Goal: Task Accomplishment & Management: Use online tool/utility

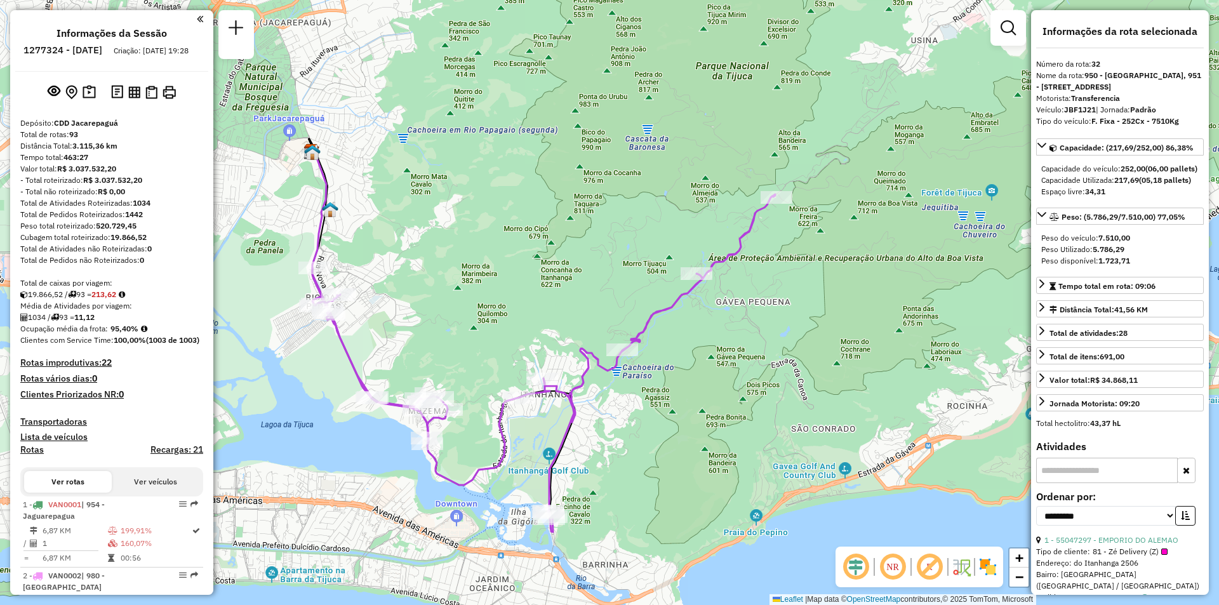
select select "**********"
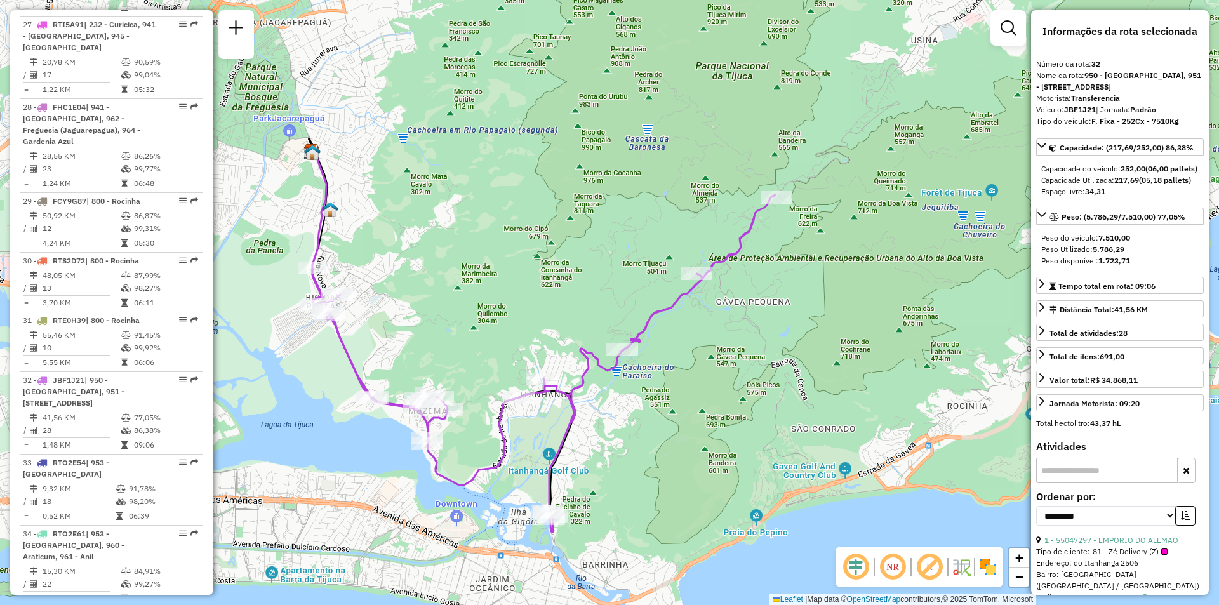
scroll to position [2305, 0]
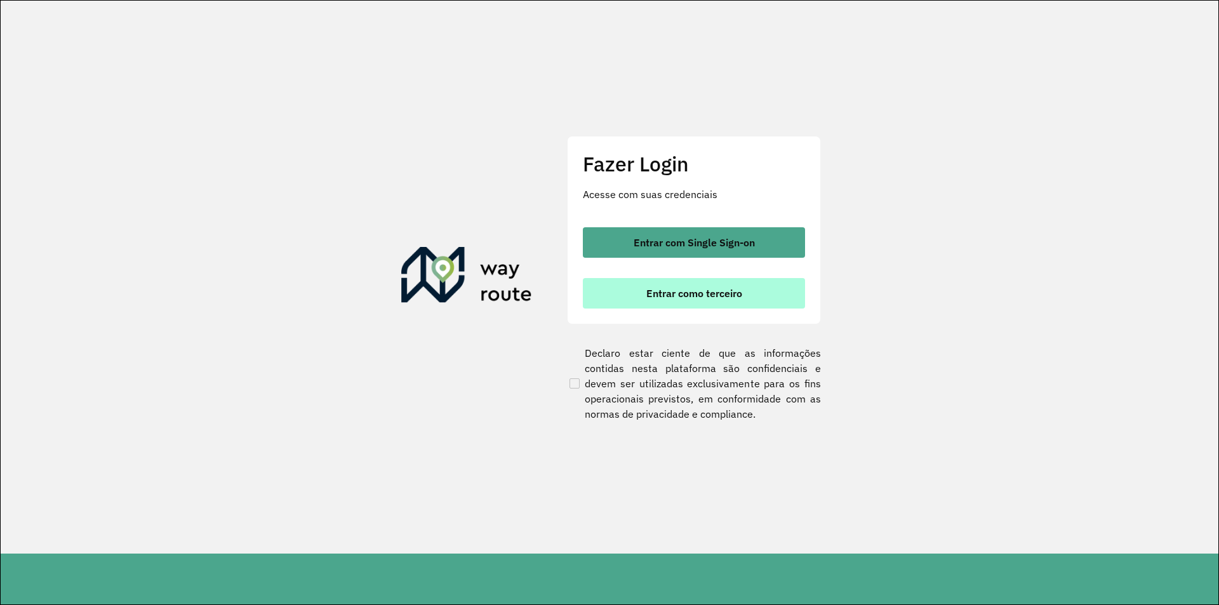
click at [669, 295] on span "Entrar como terceiro" at bounding box center [694, 293] width 96 height 10
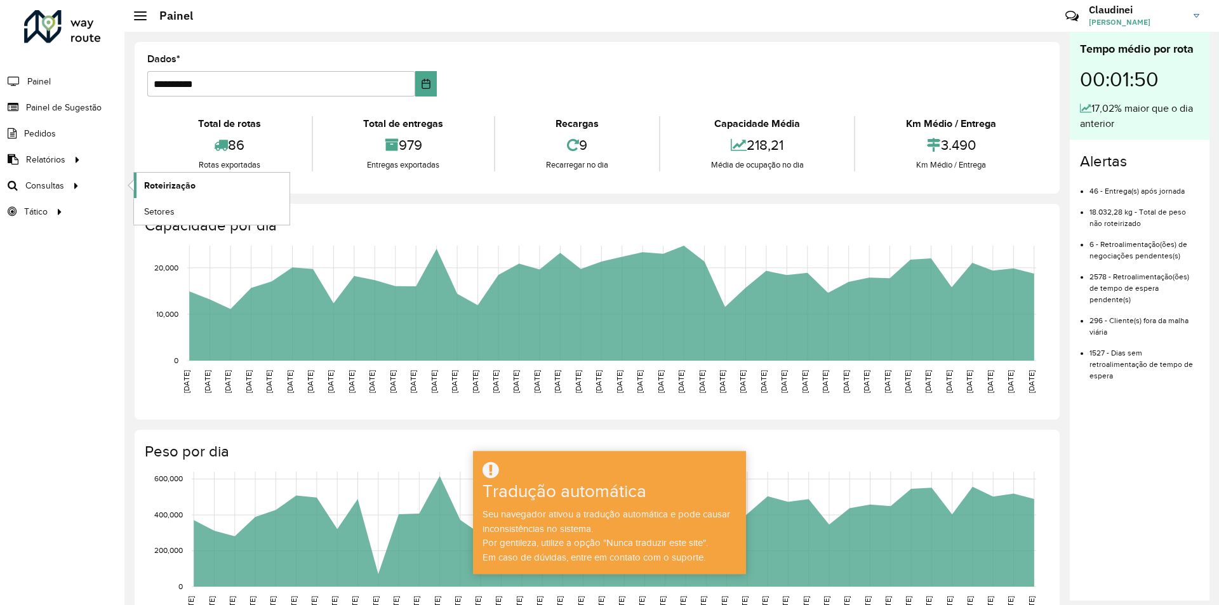
click at [170, 182] on font "Roteirização" at bounding box center [169, 185] width 51 height 10
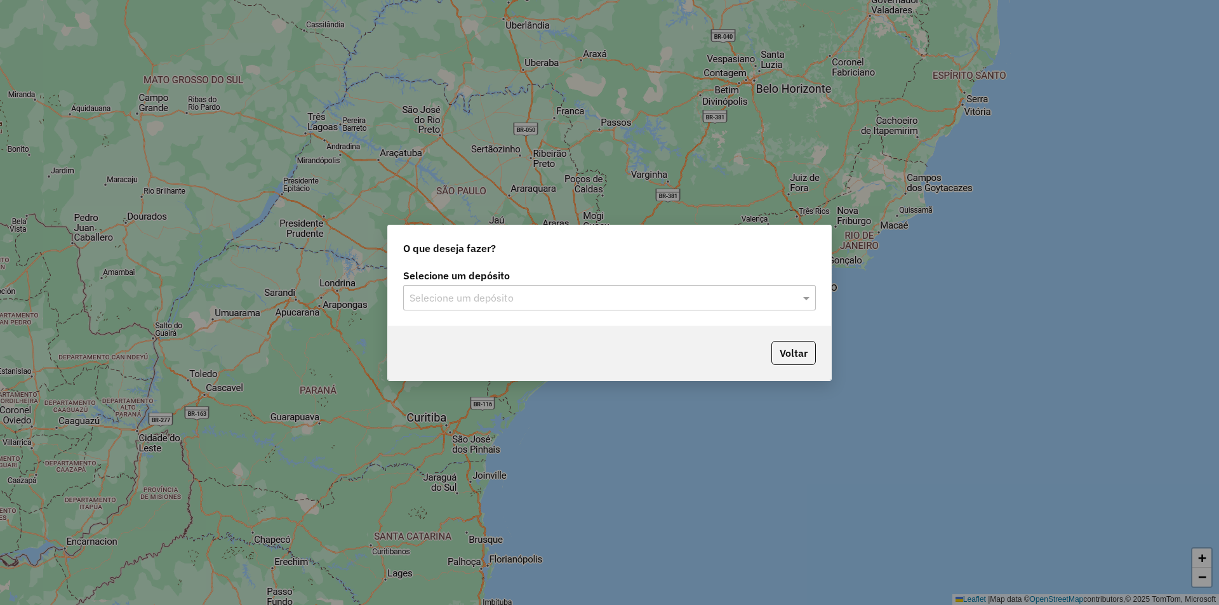
click at [773, 288] on div "Selecione um depósito" at bounding box center [609, 297] width 413 height 25
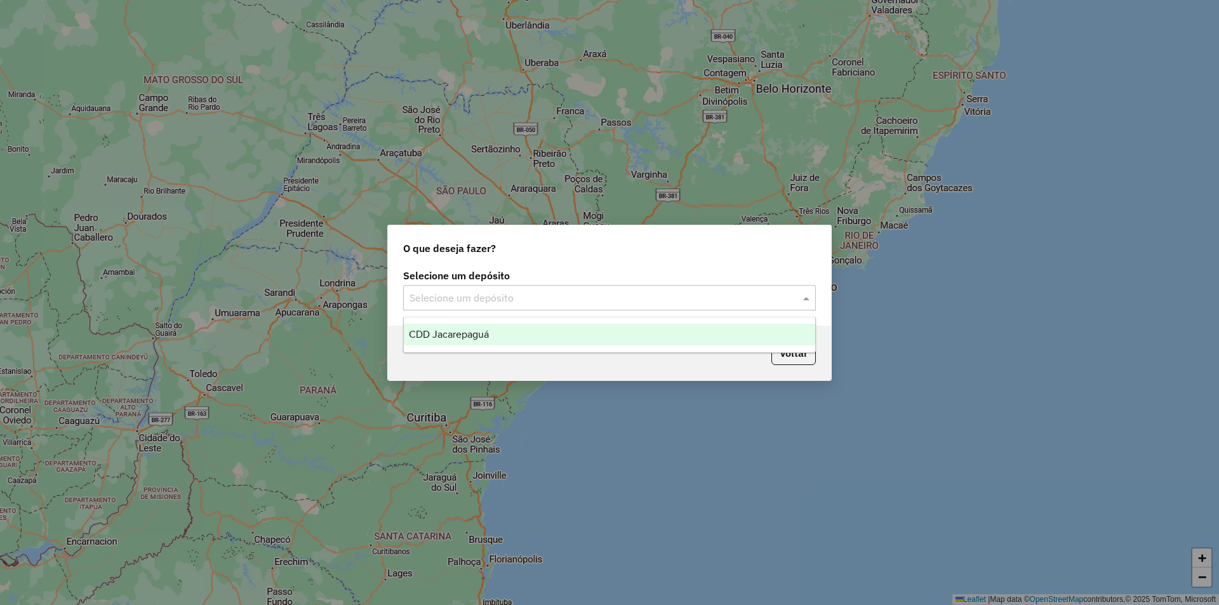
click at [486, 333] on span "CDD Jacarepaguá" at bounding box center [449, 334] width 80 height 11
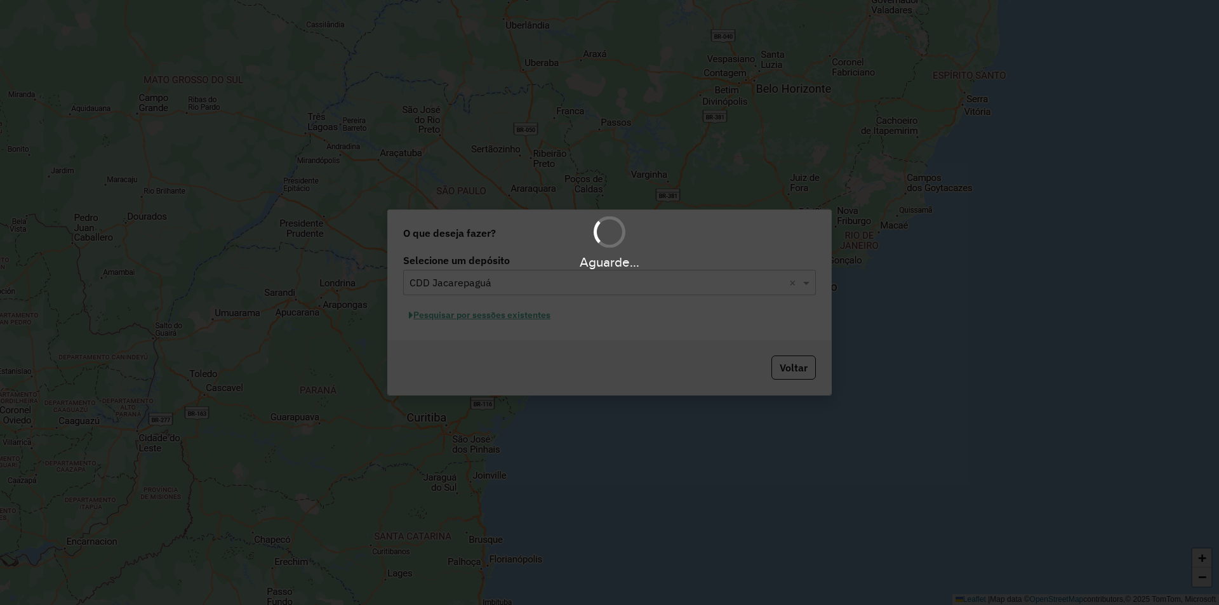
click at [517, 317] on div "Aguarde..." at bounding box center [609, 302] width 1219 height 605
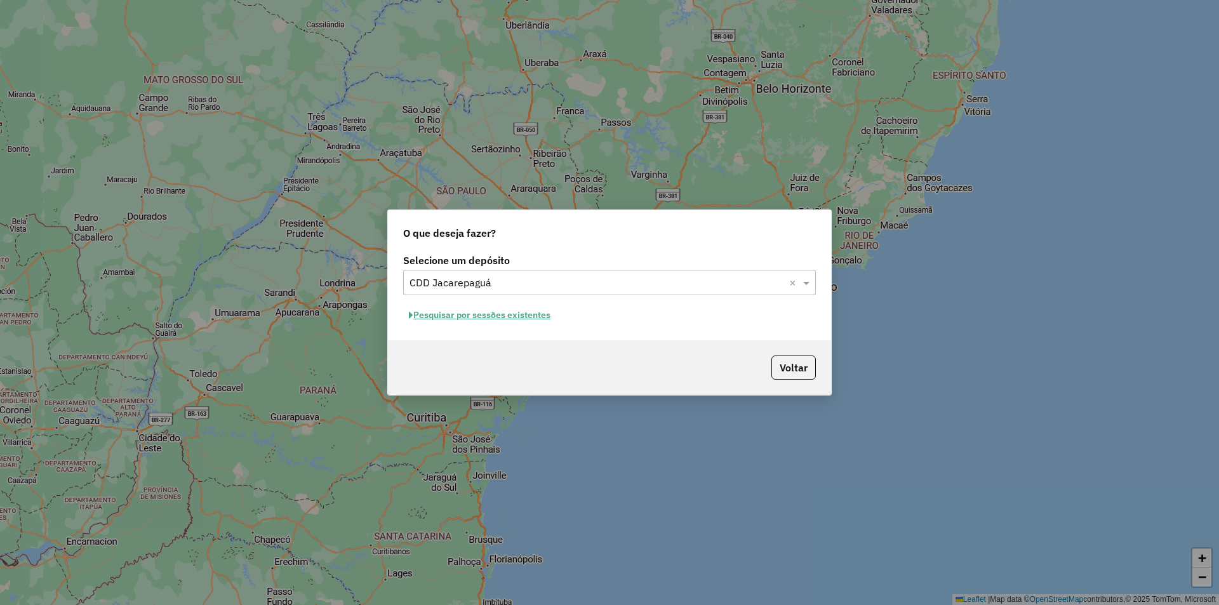
click at [499, 320] on button "Pesquisar por sessões existentes" at bounding box center [479, 315] width 153 height 20
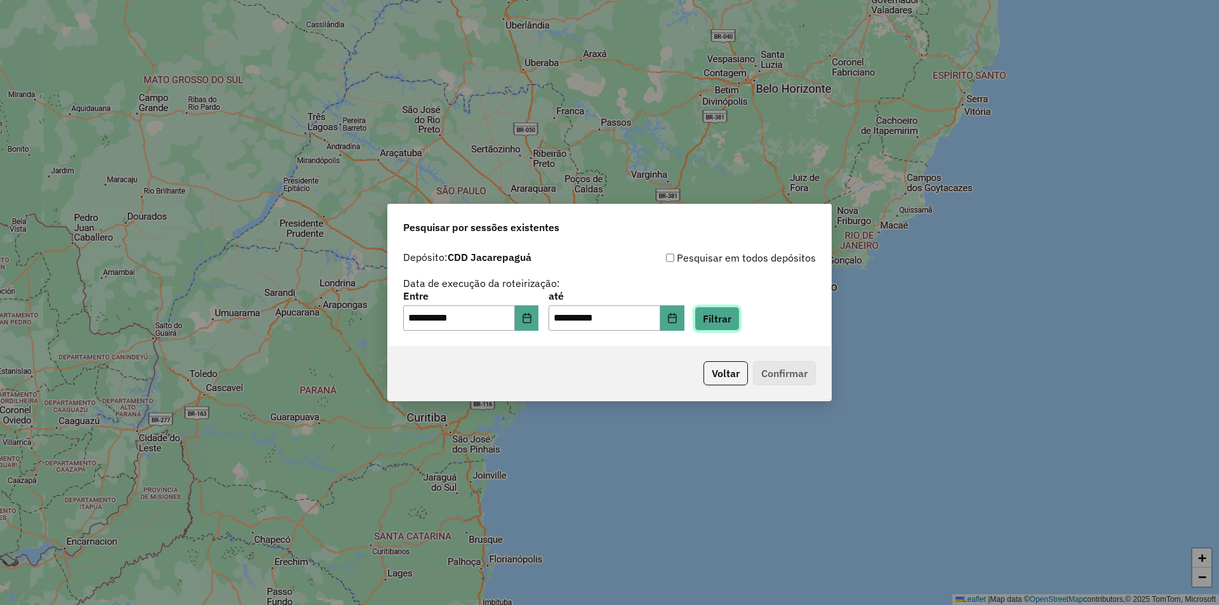
click at [740, 318] on button "Filtrar" at bounding box center [717, 319] width 45 height 24
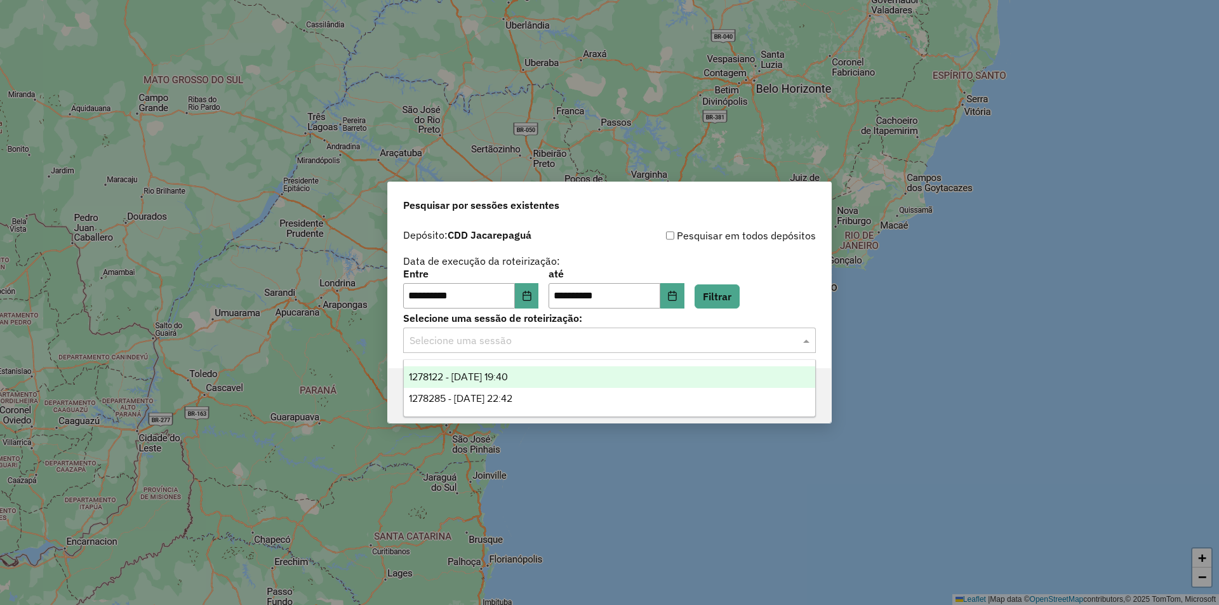
click at [505, 344] on input "text" at bounding box center [597, 340] width 375 height 15
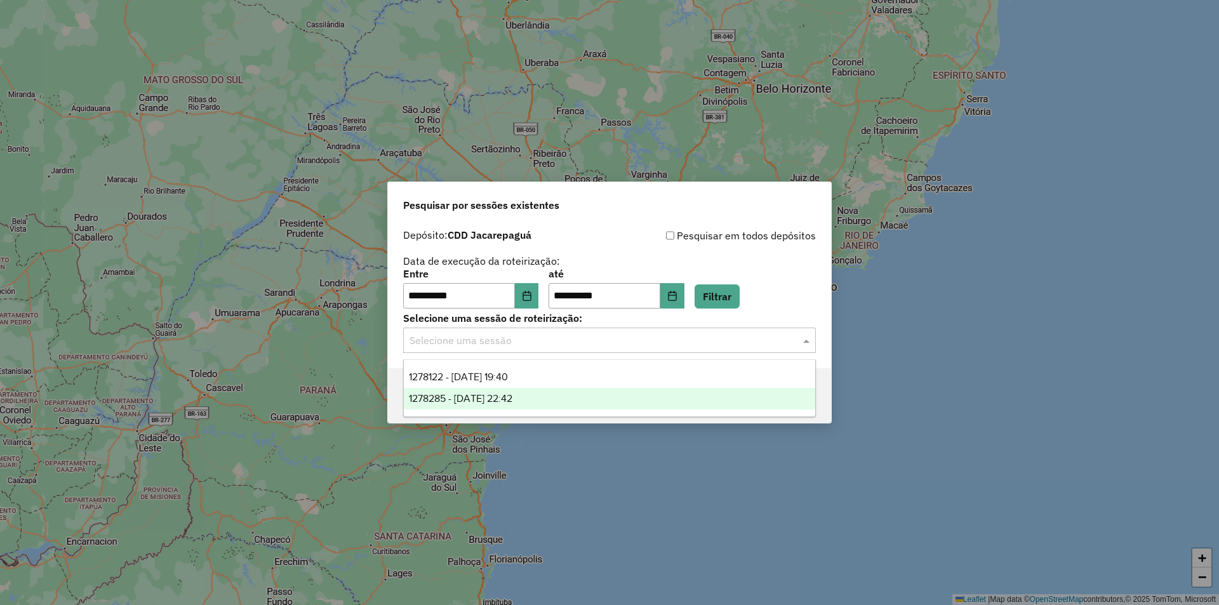
click at [503, 401] on span "1278285 - 18/09/2025 22:42" at bounding box center [460, 398] width 103 height 11
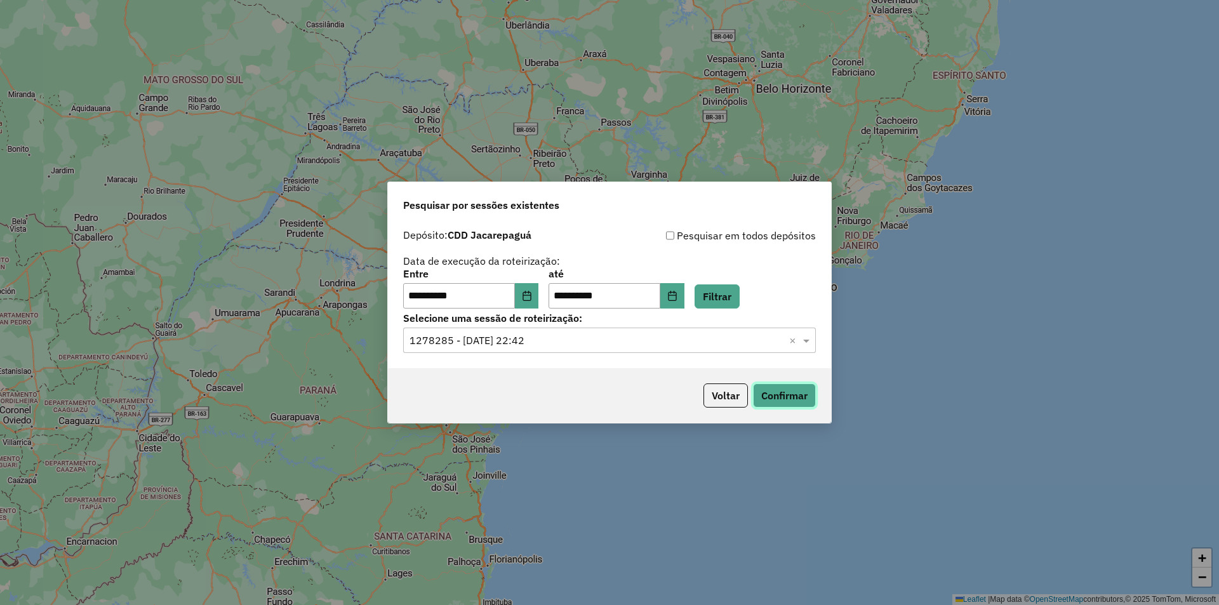
click at [797, 397] on button "Confirmar" at bounding box center [784, 395] width 63 height 24
click at [545, 335] on input "text" at bounding box center [597, 340] width 375 height 15
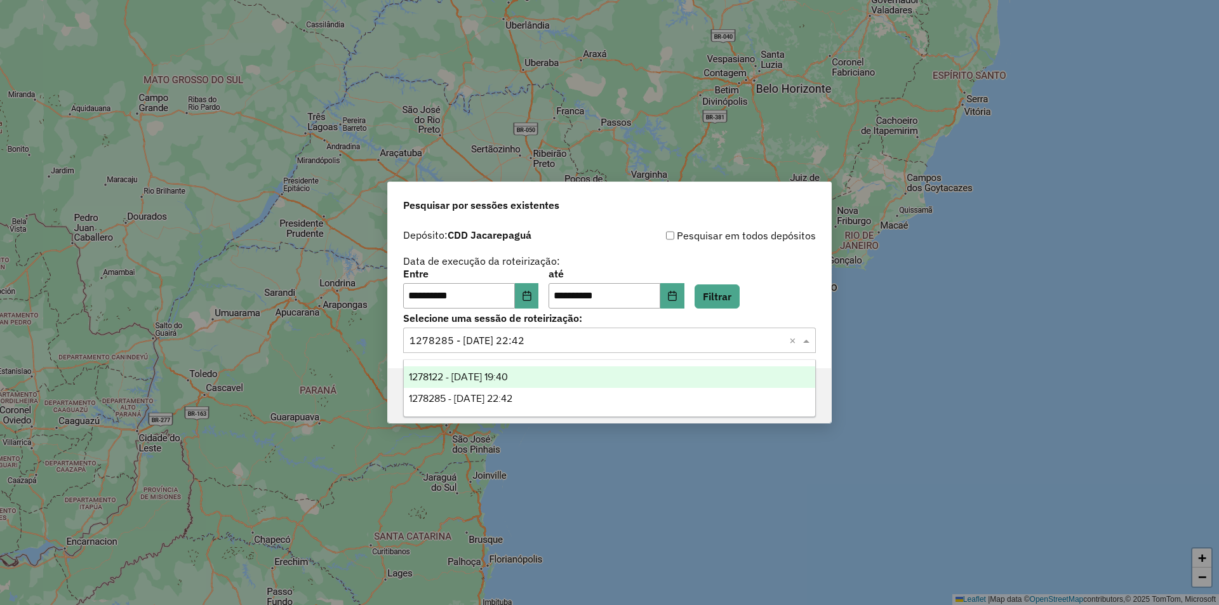
click at [507, 369] on div "1278122 - 18/09/2025 19:40" at bounding box center [609, 377] width 411 height 22
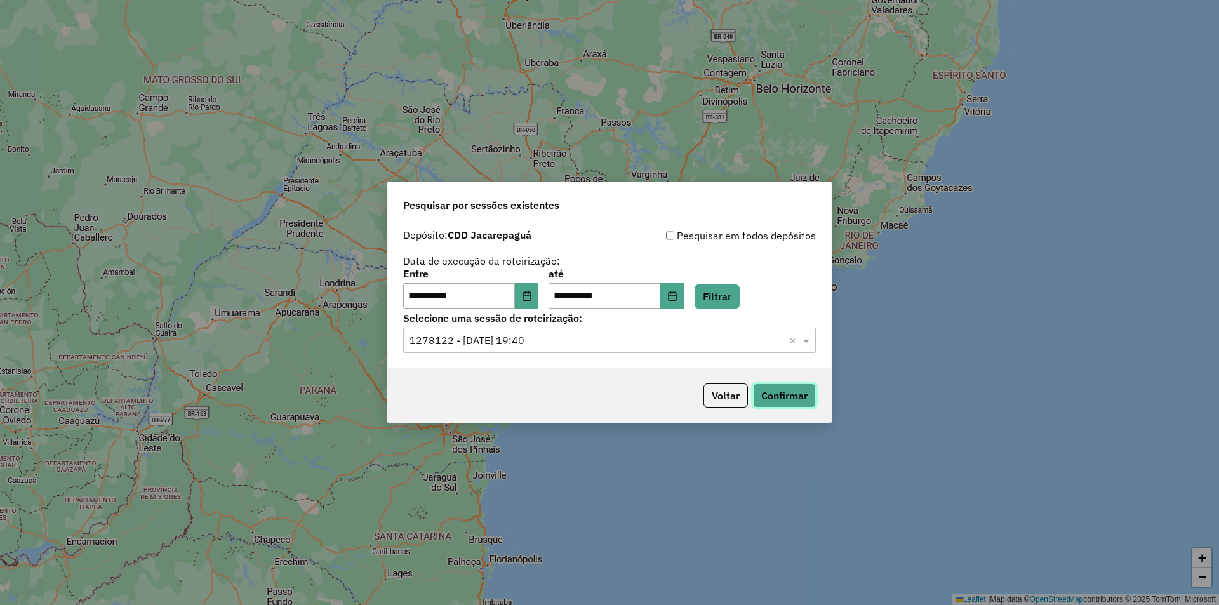
click at [777, 398] on button "Confirmar" at bounding box center [784, 395] width 63 height 24
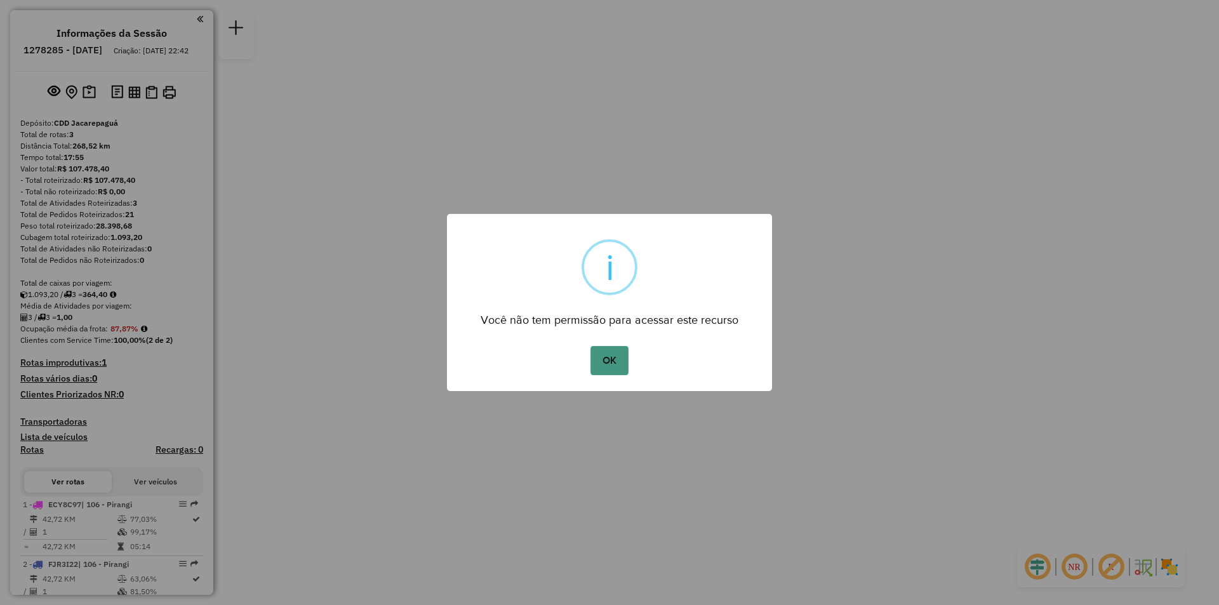
click at [611, 354] on button "OK" at bounding box center [608, 360] width 37 height 29
click at [618, 362] on button "OK" at bounding box center [608, 360] width 37 height 29
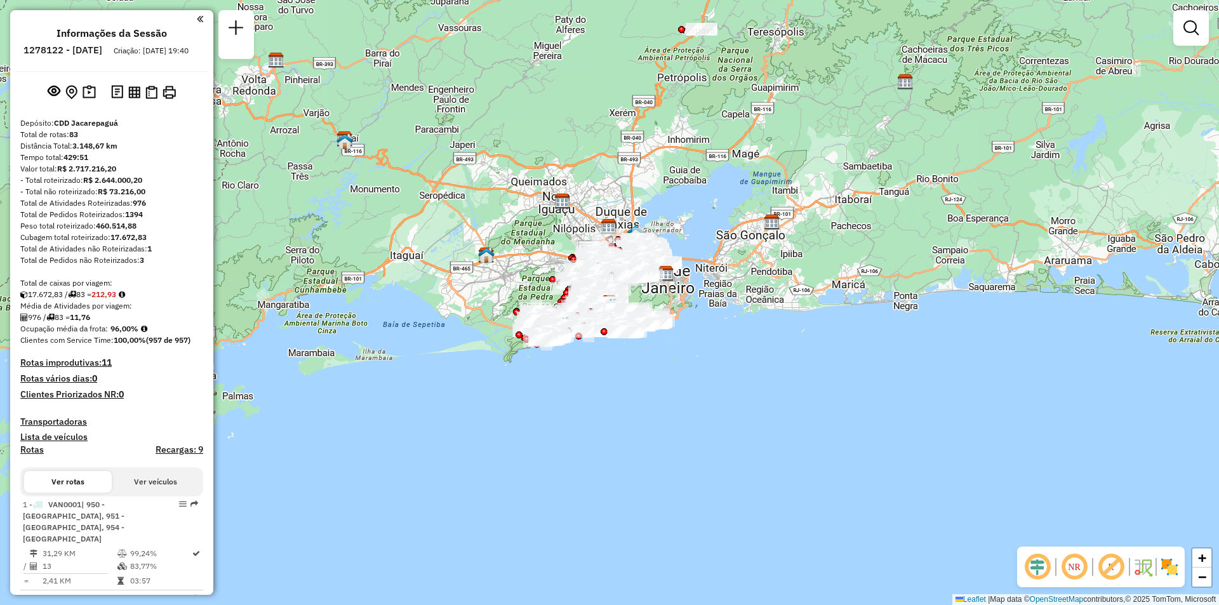
scroll to position [2731, 0]
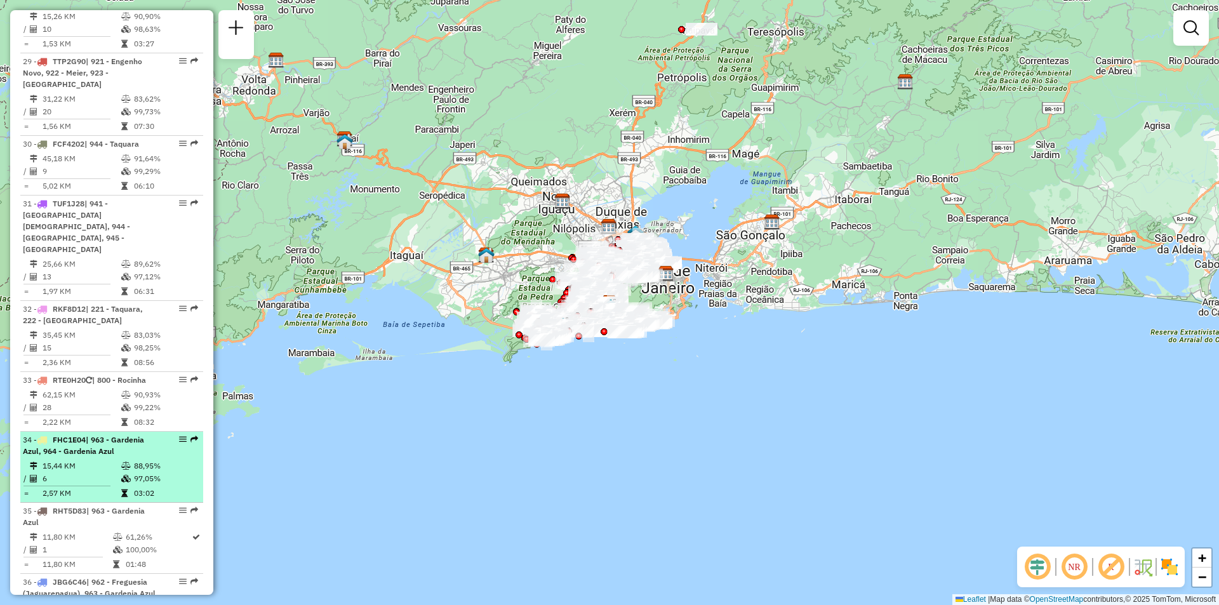
click at [182, 436] on em at bounding box center [183, 440] width 8 height 8
select select "**********"
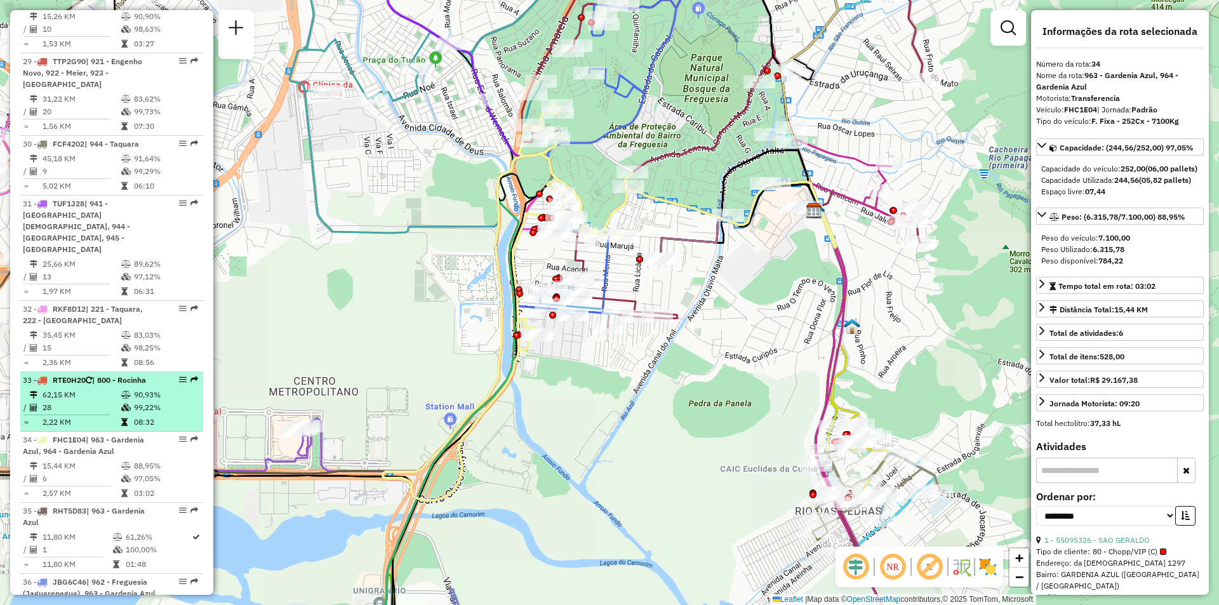
drag, startPoint x: 175, startPoint y: 302, endPoint x: 192, endPoint y: 285, distance: 24.7
click at [303, 278] on div "Janela de atendimento Grade de atendimento Capacidade Transportadoras Veículos …" at bounding box center [609, 302] width 1219 height 605
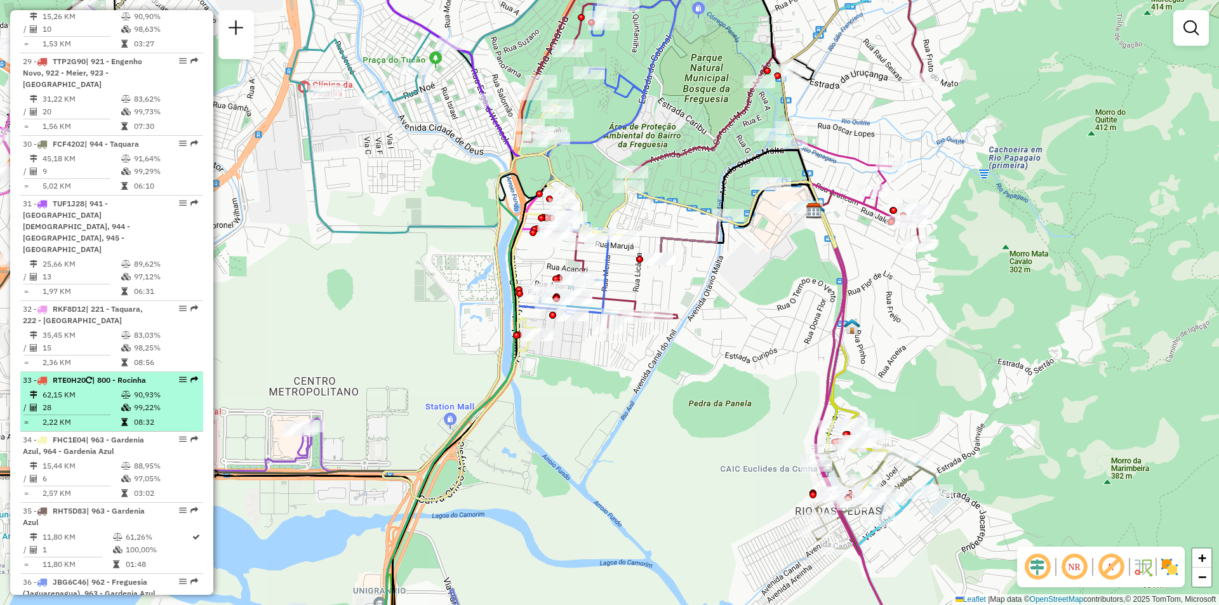
drag, startPoint x: 175, startPoint y: 302, endPoint x: 199, endPoint y: 283, distance: 30.3
click at [281, 269] on div "Janela de atendimento Grade de atendimento Capacidade Transportadoras Veículos …" at bounding box center [609, 302] width 1219 height 605
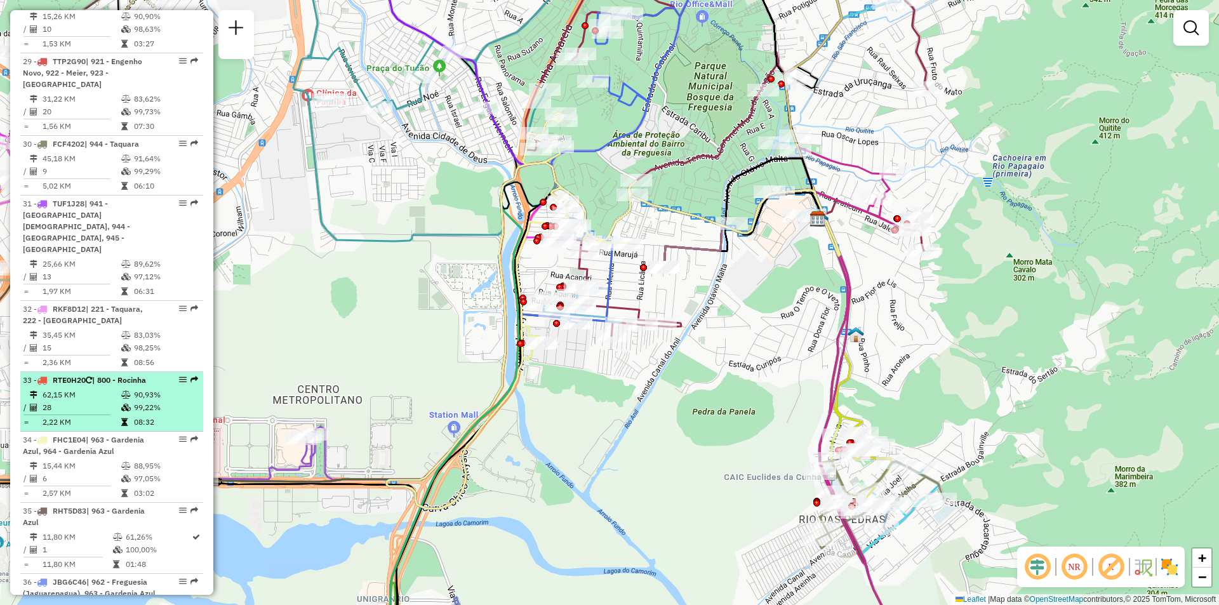
drag, startPoint x: 175, startPoint y: 301, endPoint x: 185, endPoint y: 284, distance: 19.4
click at [271, 271] on div "Janela de atendimento Grade de atendimento Capacidade Transportadoras Veículos …" at bounding box center [609, 302] width 1219 height 605
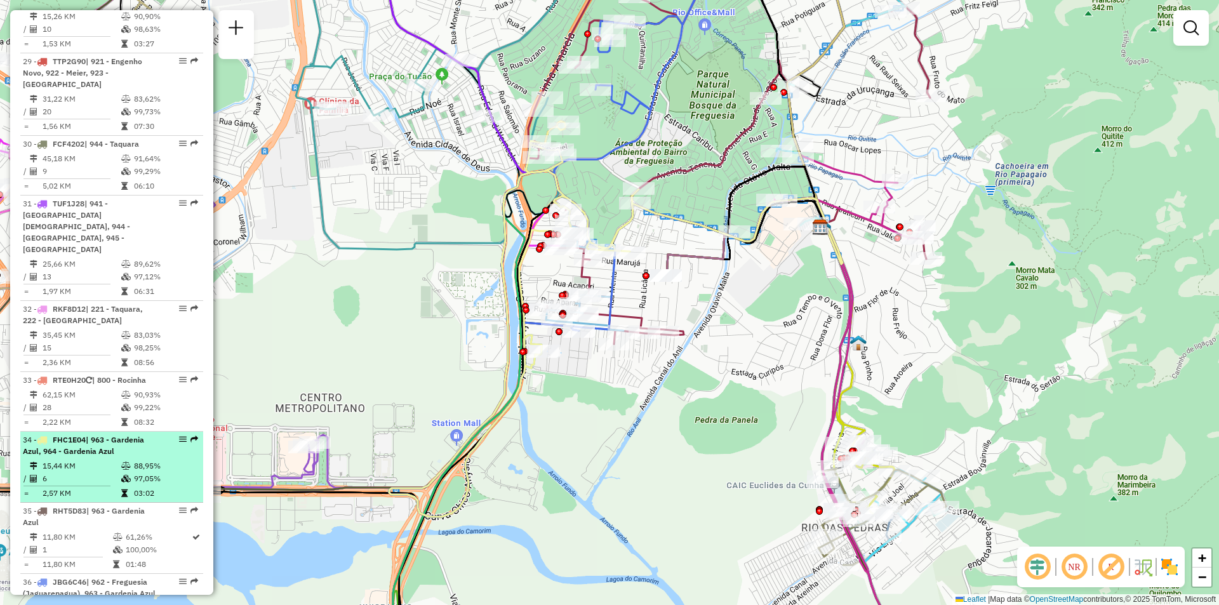
click at [179, 436] on em at bounding box center [183, 440] width 8 height 8
select select "**********"
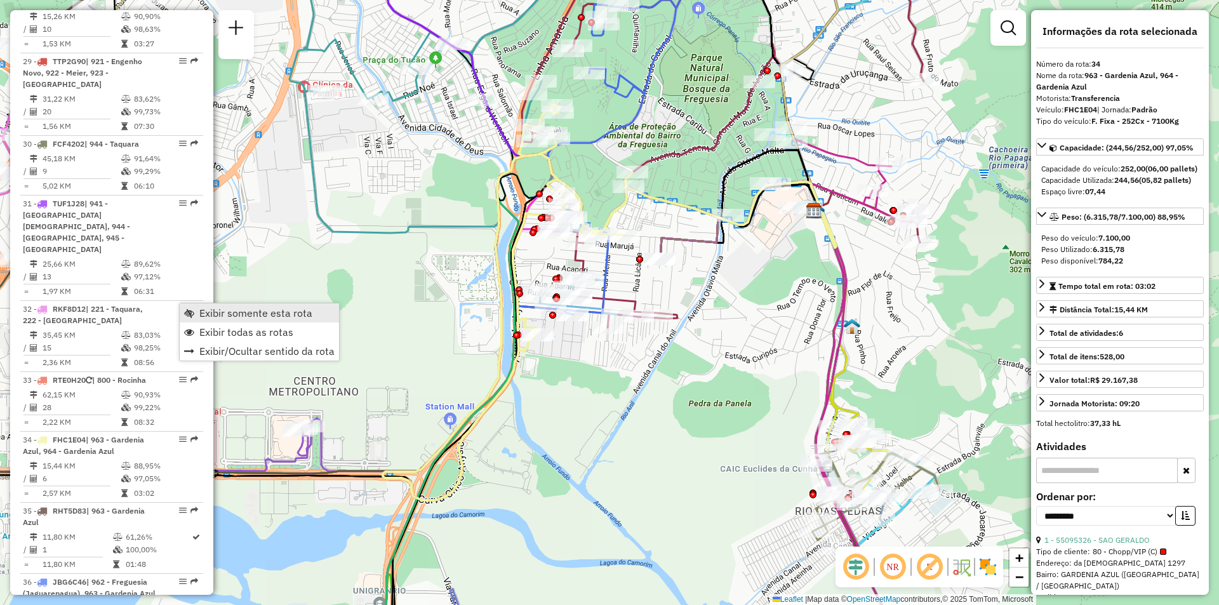
click at [214, 318] on span "Exibir somente esta rota" at bounding box center [255, 313] width 113 height 10
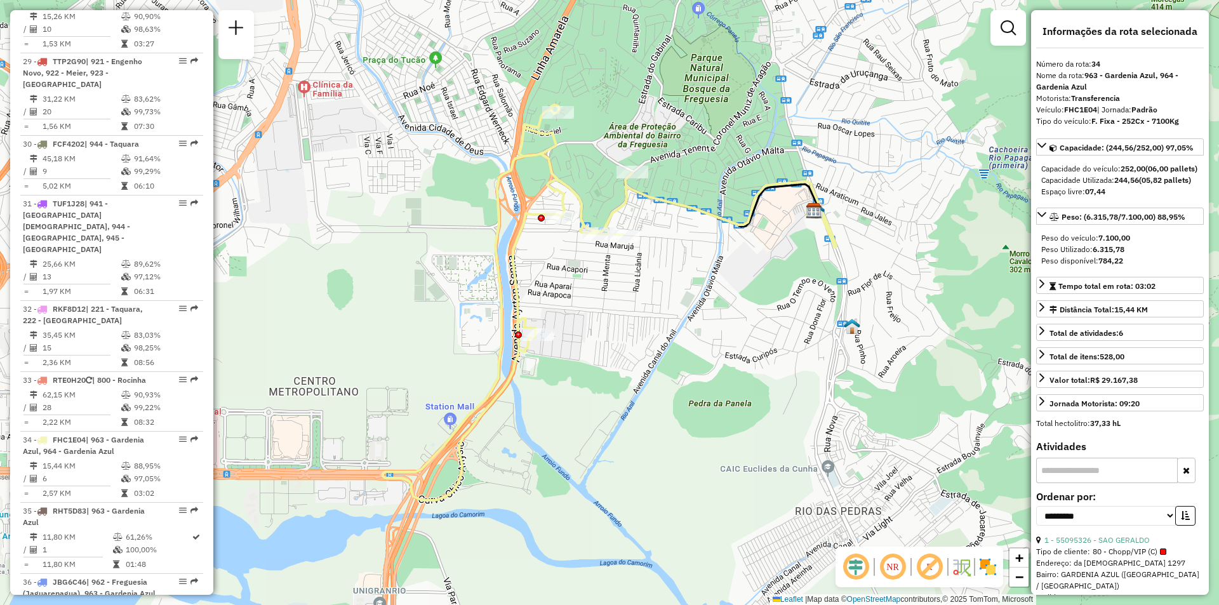
scroll to position [2316, 0]
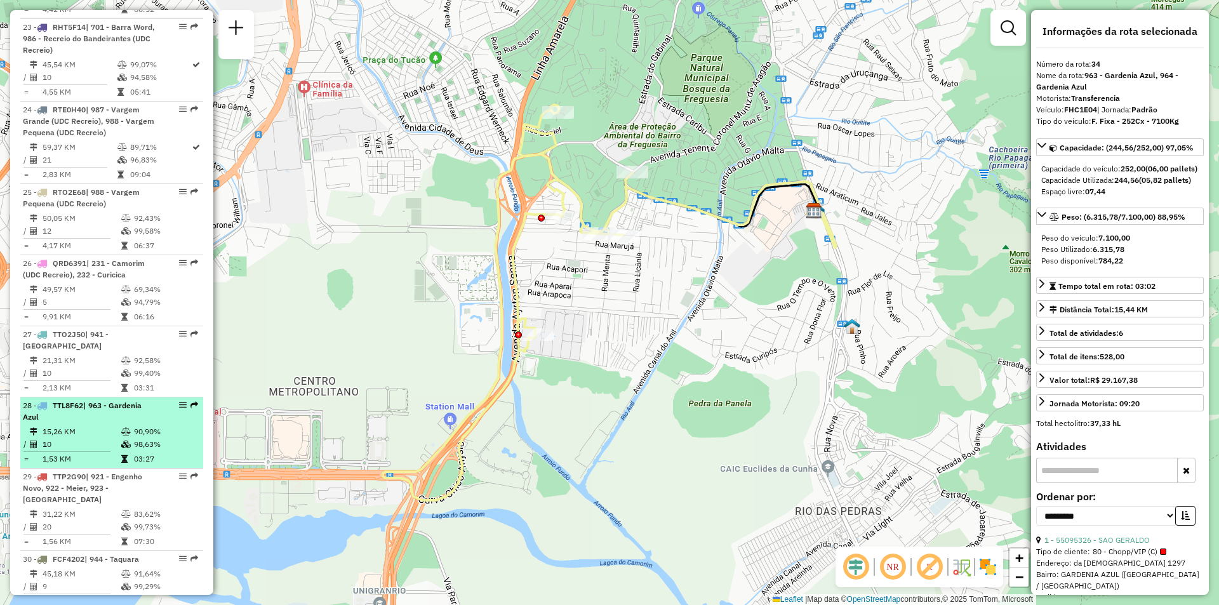
click at [190, 401] on em at bounding box center [194, 405] width 8 height 8
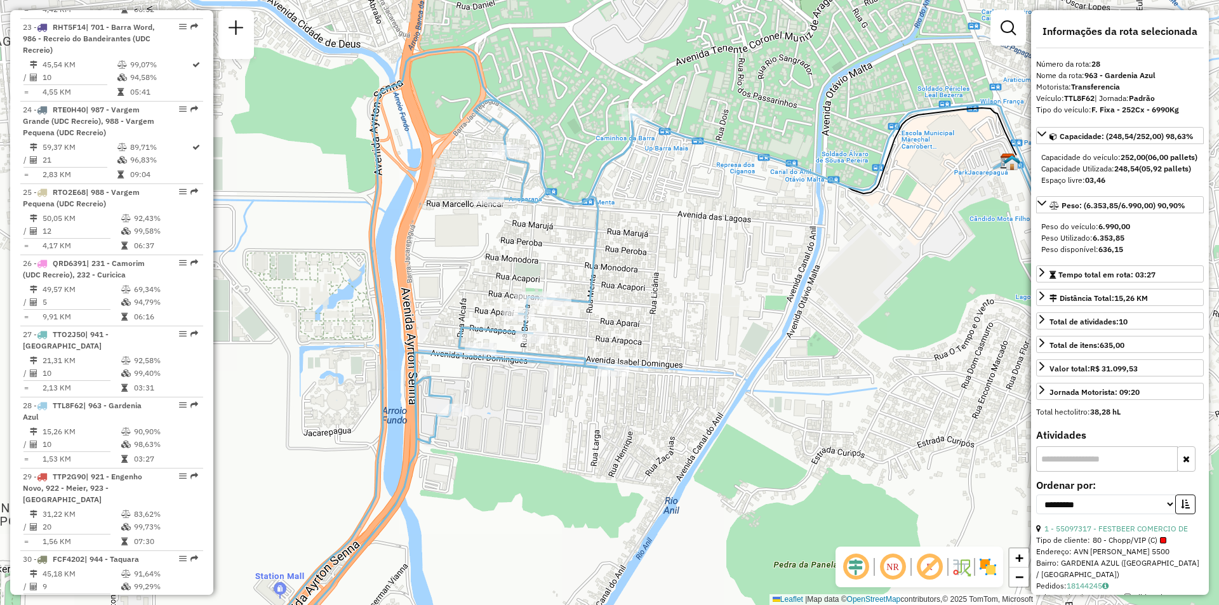
scroll to position [4993, 0]
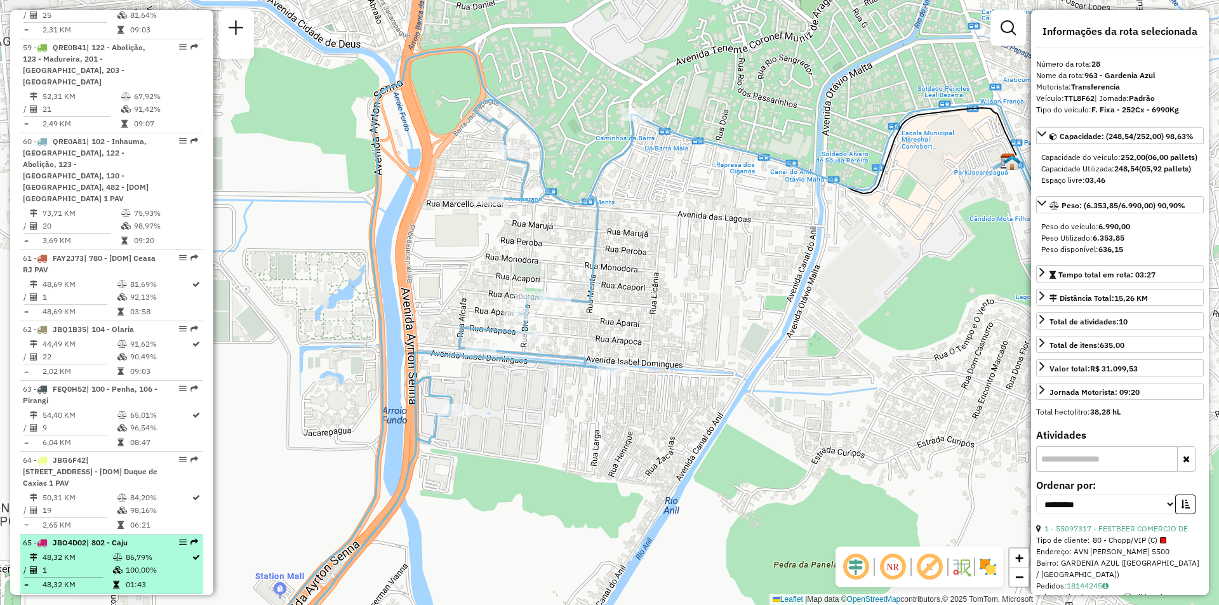
click at [192, 538] on em at bounding box center [194, 542] width 8 height 8
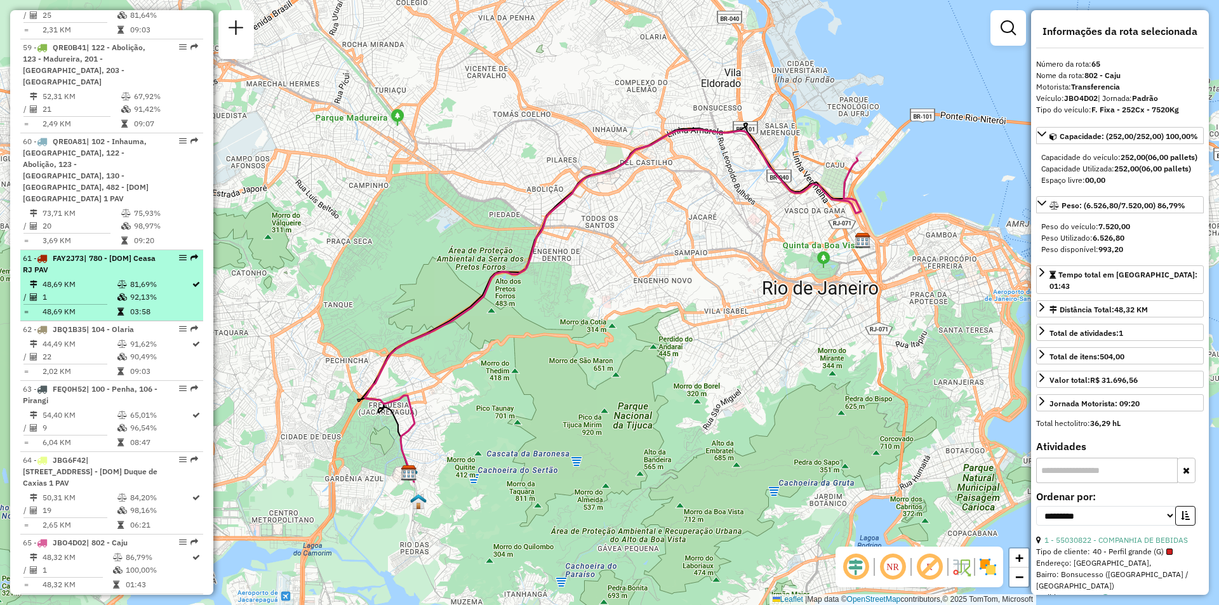
click at [190, 254] on em at bounding box center [194, 258] width 8 height 8
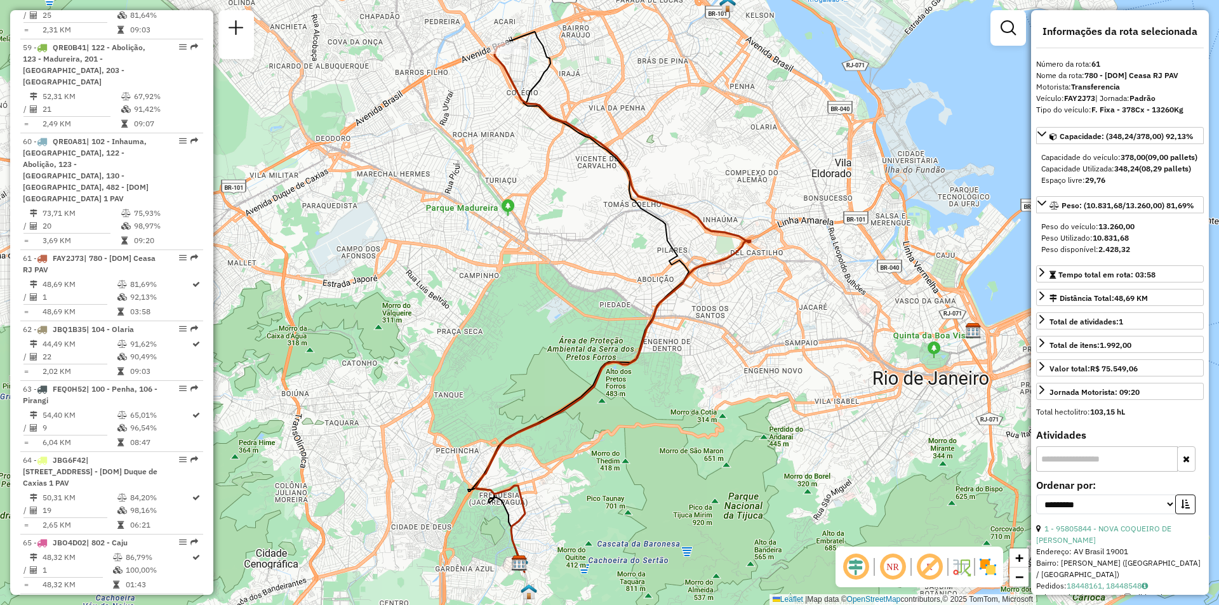
scroll to position [3135, 0]
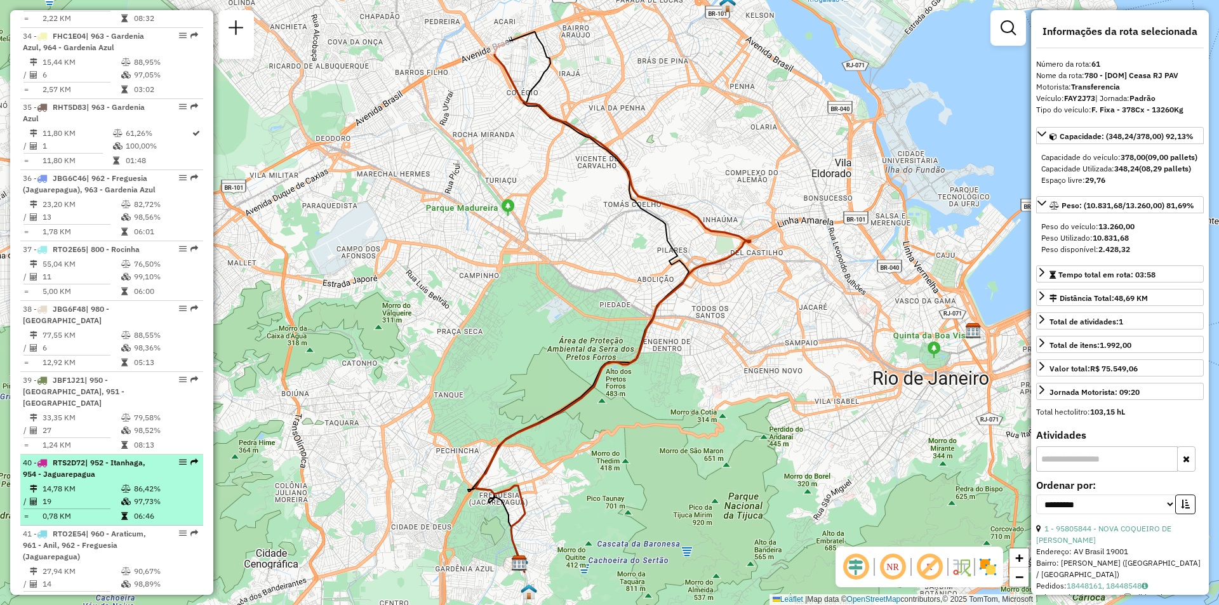
click at [193, 455] on li "40 - RTS2D72 | 952 - Itanhaga, 954 - Jaguarepagua 14,78 KM 86,42% / 19 97,73% =…" at bounding box center [111, 490] width 183 height 71
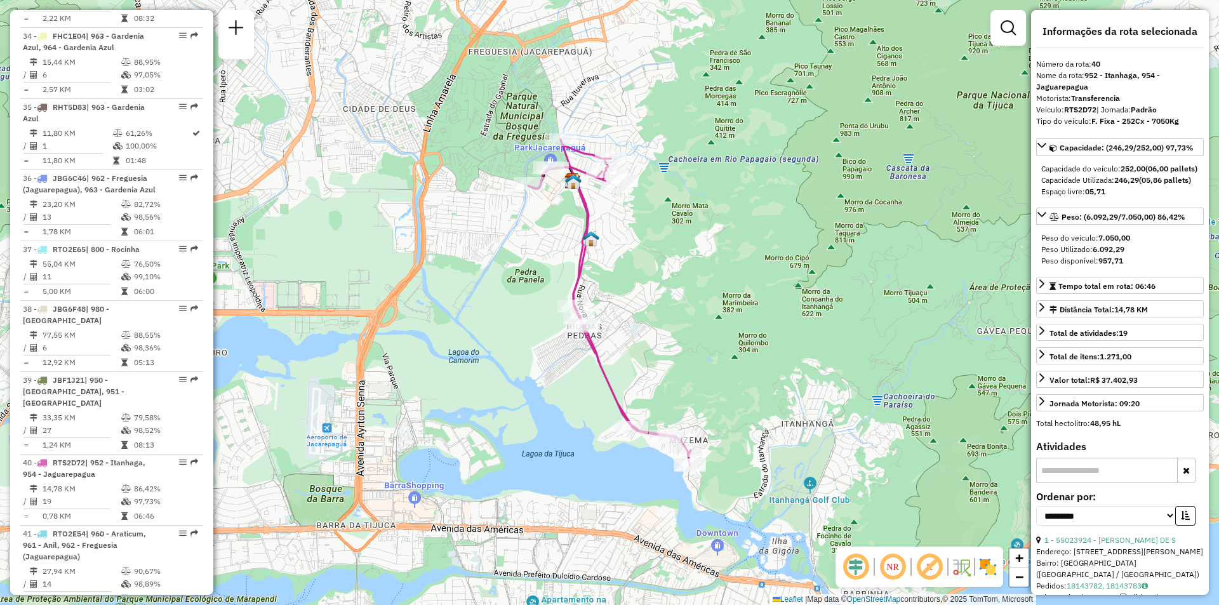
scroll to position [4708, 0]
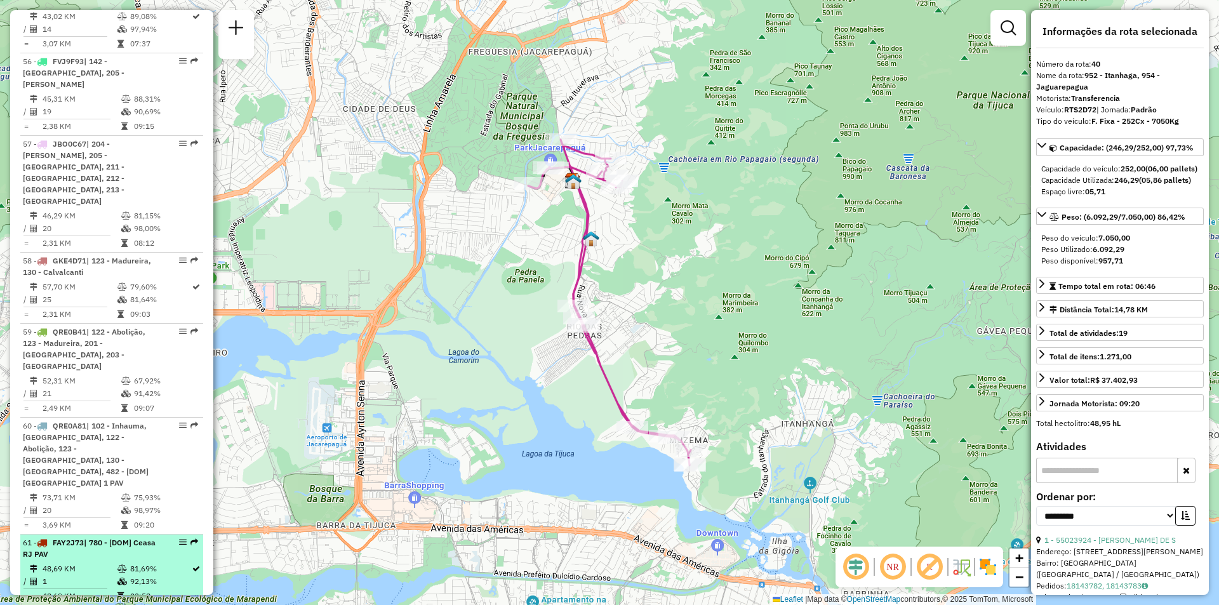
click at [190, 538] on em at bounding box center [194, 542] width 8 height 8
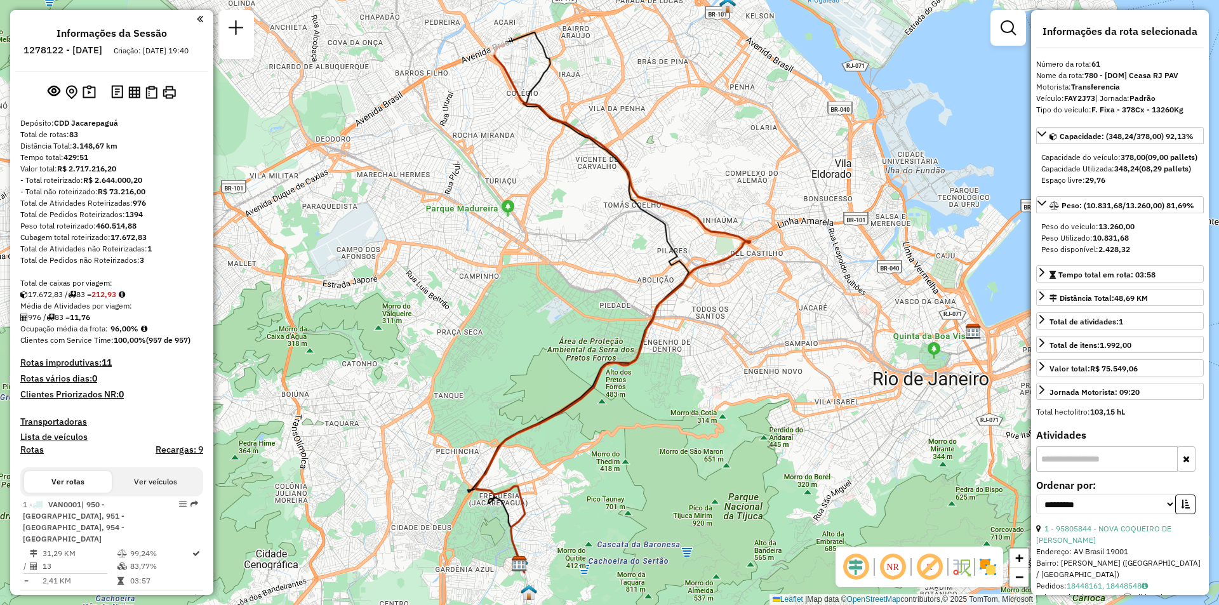
scroll to position [2245, 0]
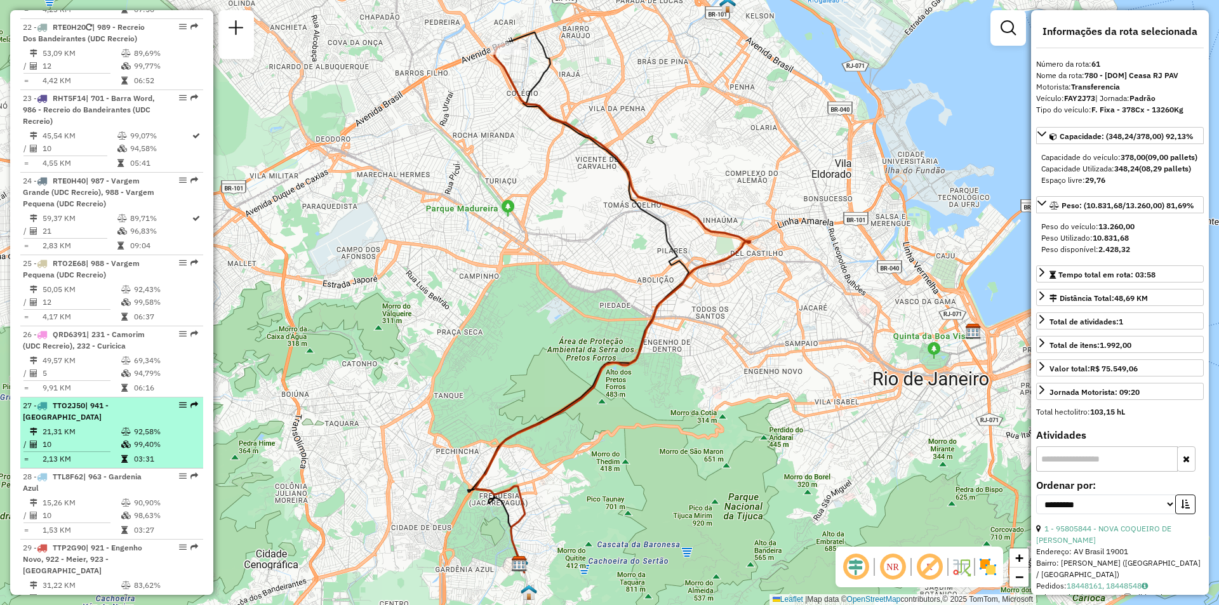
click at [190, 401] on em at bounding box center [194, 405] width 8 height 8
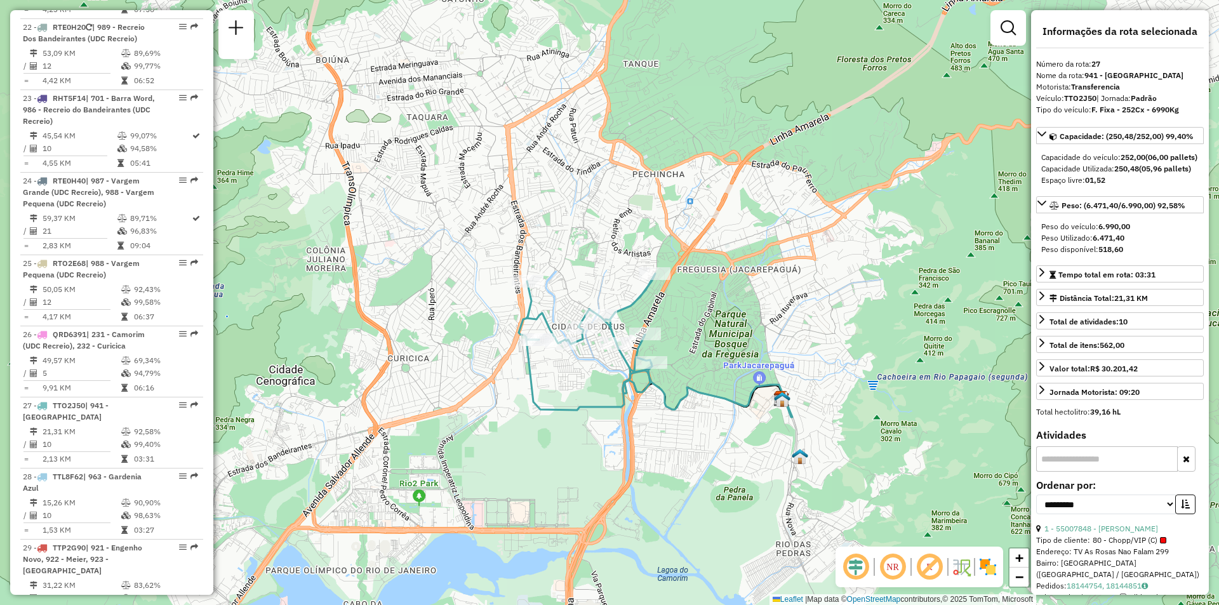
scroll to position [2874, 0]
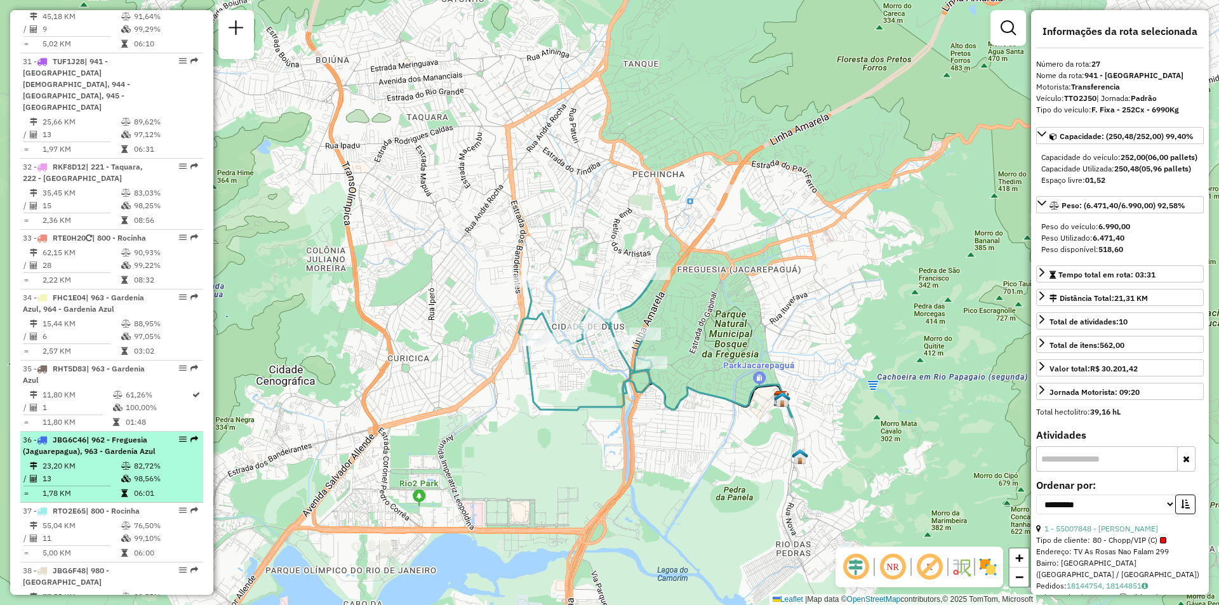
click at [191, 436] on em at bounding box center [194, 440] width 8 height 8
